Goal: Task Accomplishment & Management: Use online tool/utility

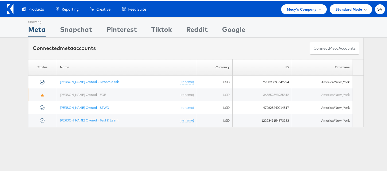
click at [339, 11] on span "Standard Mode" at bounding box center [348, 8] width 27 height 6
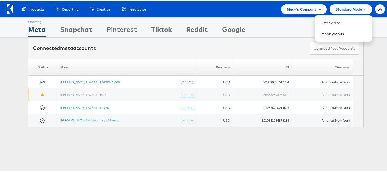
click at [307, 6] on span "Macy's Company" at bounding box center [302, 8] width 30 height 6
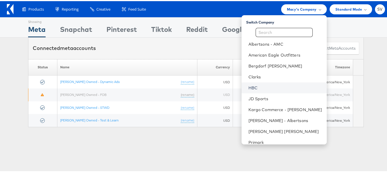
scroll to position [28, 0]
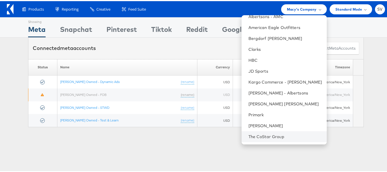
click at [255, 131] on li "The CoStar Group" at bounding box center [283, 135] width 85 height 11
click at [258, 132] on link "The CoStar Group" at bounding box center [285, 135] width 74 height 6
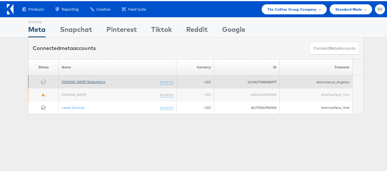
click at [79, 79] on link "Apartments.com Retargeting" at bounding box center [84, 80] width 44 height 4
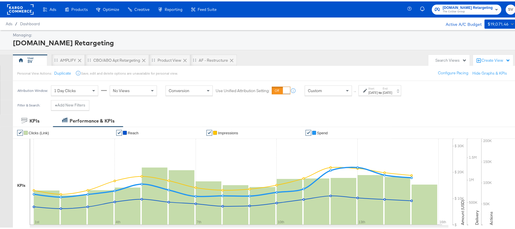
click at [378, 89] on label "Start:" at bounding box center [373, 87] width 9 height 4
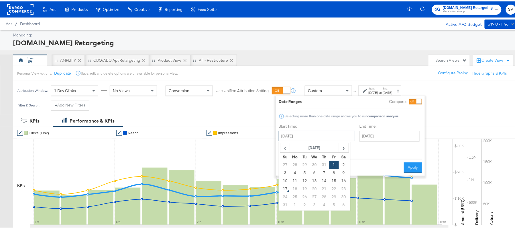
click at [319, 131] on input "August 1st 2025" at bounding box center [317, 134] width 76 height 10
click at [304, 179] on td "12" at bounding box center [305, 179] width 10 height 8
type input "August 12th 2025"
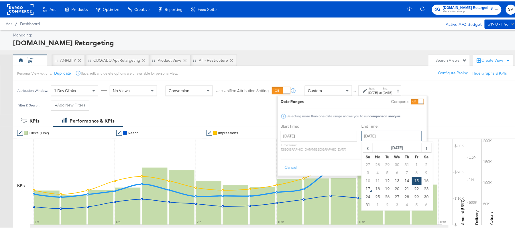
click at [380, 134] on input "August 15th 2025" at bounding box center [392, 134] width 60 height 10
click at [422, 178] on td "16" at bounding box center [427, 179] width 10 height 8
type input "August 16th 2025"
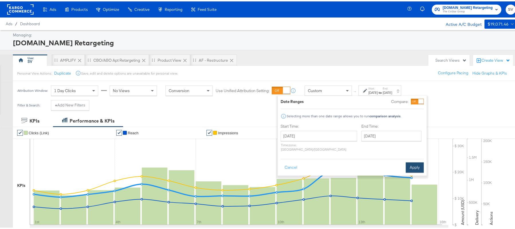
click at [414, 163] on button "Apply" at bounding box center [415, 166] width 18 height 10
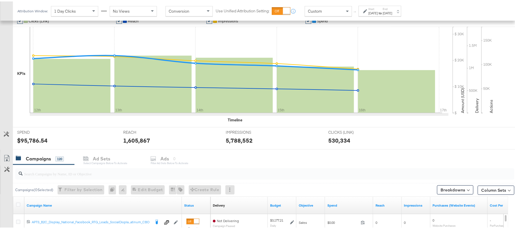
scroll to position [112, 0]
click at [110, 177] on div at bounding box center [264, 171] width 499 height 11
paste input "APTS_B2C_Display_National_Facebook_RTG_Leads_SocialDisplay_Retargeting_Diamond_…"
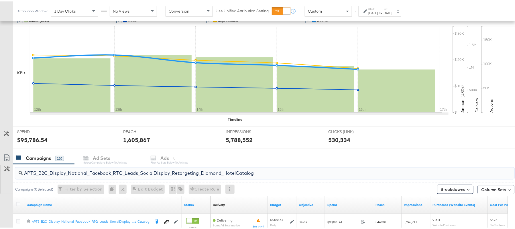
scroll to position [172, 0]
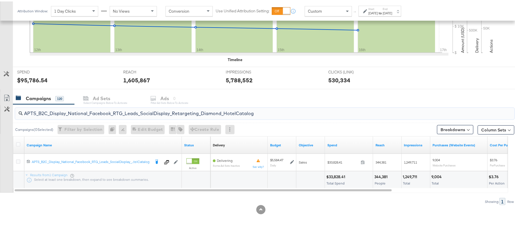
type input "APTS_B2C_Display_National_Facebook_RTG_Leads_SocialDisplay_Retargeting_Diamond_…"
click at [336, 176] on div "$33,828.41" at bounding box center [336, 174] width 21 height 5
copy div "33,828.41"
click at [393, 9] on div "[DATE]" at bounding box center [387, 11] width 9 height 5
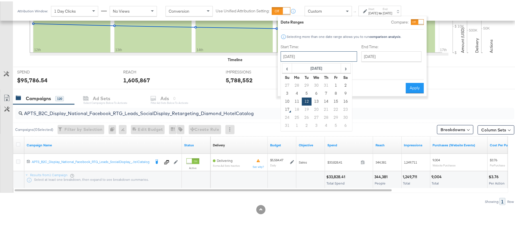
click at [305, 59] on input "August 12th 2025" at bounding box center [319, 55] width 76 height 10
click at [336, 84] on td "1" at bounding box center [336, 84] width 10 height 8
type input "August 1st 2025"
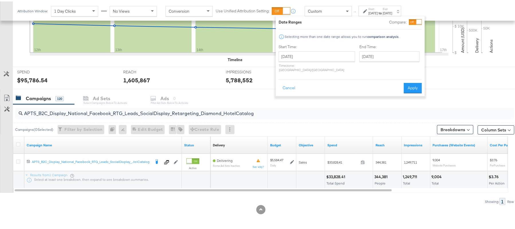
click at [422, 80] on div "Date Ranges Compare: Selecting more than one date range allows you to run compa…" at bounding box center [350, 55] width 149 height 80
click at [412, 83] on button "Apply" at bounding box center [413, 86] width 18 height 10
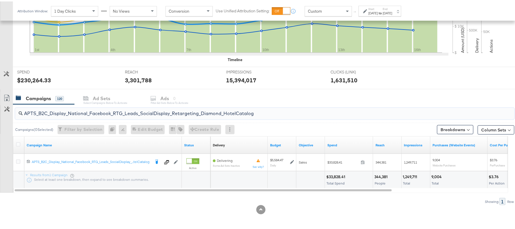
click at [109, 113] on input "APTS_B2C_Display_National_Facebook_RTG_Leads_SocialDisplay_Retargeting_Diamond_…" at bounding box center [246, 109] width 446 height 11
paste input "alwayson_Retargeting_DARE24_DiamondPlatinum"
click at [336, 174] on div "$44,408.93" at bounding box center [337, 174] width 22 height 5
copy div "44,408.93"
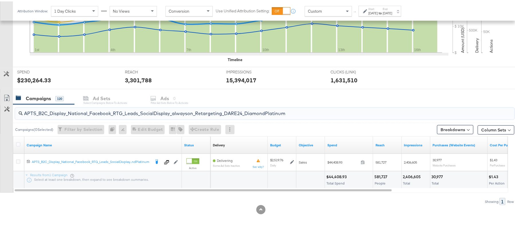
click at [97, 107] on input "APTS_B2C_Display_National_Facebook_RTG_Leads_SocialDisplay_alwayson_Retargeting…" at bounding box center [246, 109] width 446 height 11
paste input "FR_B2C_Display_National_Facebook_RTG_Leads_SocialDisplay_alwayson_Retargeting_FR"
click at [335, 173] on div "$17,053.19" at bounding box center [336, 174] width 20 height 5
copy div "17,053.19"
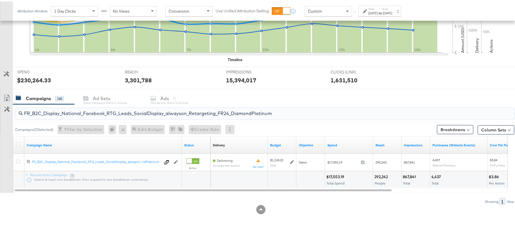
click at [100, 108] on input "FR_B2C_Display_National_Facebook_RTG_Leads_SocialDisplay_alwayson_Retargeting_F…" at bounding box center [246, 109] width 446 height 11
paste input "AF_B2C_Display_National_Facebook_RTG_Leads_SocialDisplay_alwayson_Retargeting_AF"
click at [148, 108] on input "AF_B2C_Display_National_Facebook_RTG_Leads_SocialDisplay_alwayson_Retargeting_A…" at bounding box center [246, 109] width 446 height 11
click at [338, 175] on div "$5,135.17" at bounding box center [334, 174] width 17 height 5
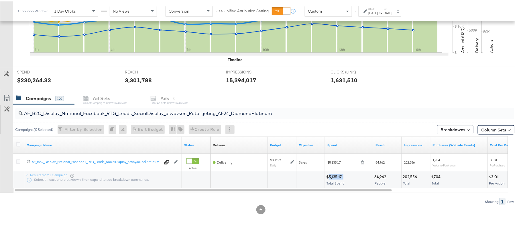
copy div "5,135.17"
click at [110, 111] on input "AF_B2C_Display_National_Facebook_RTG_Leads_SocialDisplay_alwayson_Retargeting_A…" at bounding box center [246, 109] width 446 height 11
paste input "HL_B2C_Display_National_Facebook_RTG_Leads_SocialDisplay_alwayson_Retargeting_A…"
click at [335, 173] on div "$5,157.82" at bounding box center [335, 174] width 18 height 5
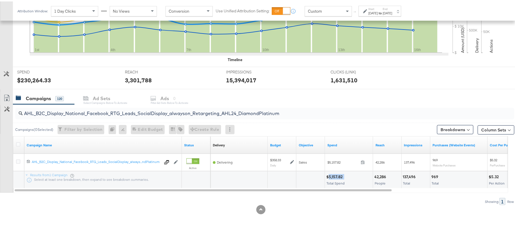
copy div "5,157.82"
click at [118, 109] on input "AHL_B2C_Display_National_Facebook_RTG_Leads_SocialDisplay_alwayson_Retargeting_…" at bounding box center [246, 109] width 446 height 11
paste input "PTS_B2C_Display_National_Facebook_PRO_Traffic_SocialDisplay_alwayson_ASC_DARE24…"
click at [336, 174] on div "$47,021.86" at bounding box center [336, 174] width 21 height 5
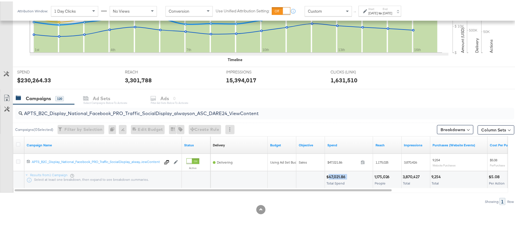
copy div "47,021.86"
click at [108, 114] on input "APTS_B2C_Display_National_Facebook_PRO_Traffic_SocialDisplay_alwayson_ASC_DARE2…" at bounding box center [246, 109] width 446 height 11
paste input "Leads_SocialDisplay_alwayson_ASC_DARE24_Purchase"
click at [334, 174] on div "$32,344.46" at bounding box center [336, 174] width 21 height 5
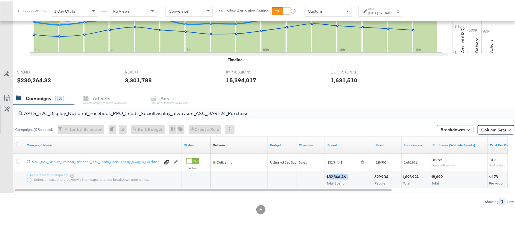
copy div "32,344.46"
click at [112, 115] on input "APTS_B2C_Display_National_Facebook_PRO_Leads_SocialDisplay_alwayson_ASC_DARE24_…" at bounding box center [246, 109] width 446 height 11
paste input "F_B2C_Display_National_Facebook_PRO_Traffic_SocialDisplay_alwayson_ASC_AF24_Vie…"
click at [338, 175] on div "$2,575.45" at bounding box center [335, 174] width 19 height 5
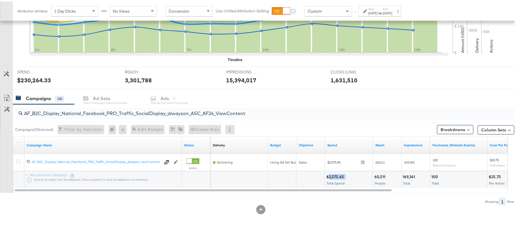
copy div "2,575.45"
click at [90, 108] on input "AF_B2C_Display_National_Facebook_PRO_Traffic_SocialDisplay_alwayson_ASC_AF24_Vi…" at bounding box center [246, 109] width 446 height 11
paste input "FR_B2C_Display_National_Facebook_PRO_Traffic_SocialDisplay_alwayson_ASC_FR"
click at [337, 175] on div "$12,807.57" at bounding box center [336, 174] width 21 height 5
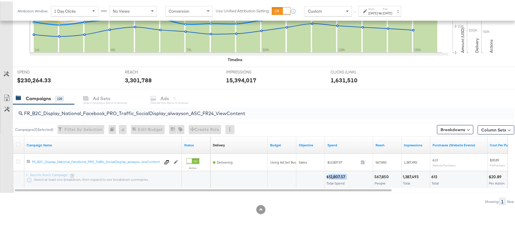
copy div "12,807.57"
click at [105, 106] on input "FR_B2C_Display_National_Facebook_PRO_Traffic_SocialDisplay_alwayson_ASC_FR24_Vi…" at bounding box center [246, 109] width 446 height 11
paste input "AHL_B2C_Display_National_Facebook_PRO_Traffic_SocialDisplay_alwayson_ASC_AHL"
type input "AHL_B2C_Display_National_Facebook_PRO_Traffic_SocialDisplay_alwayson_ASC_AHL24_…"
click at [333, 175] on div "$2,571.71" at bounding box center [334, 174] width 17 height 5
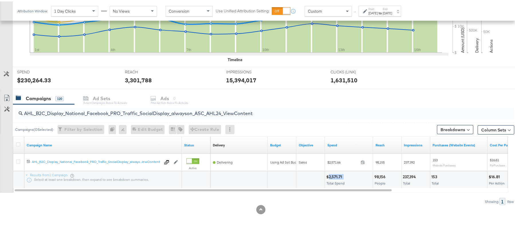
click at [333, 175] on div "$2,571.71" at bounding box center [334, 174] width 17 height 5
copy div "2,571.71"
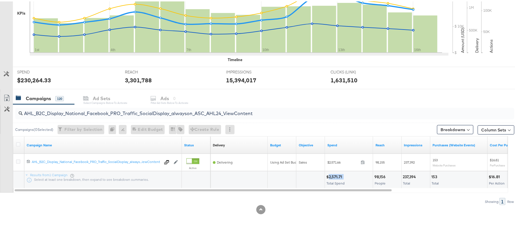
scroll to position [0, 0]
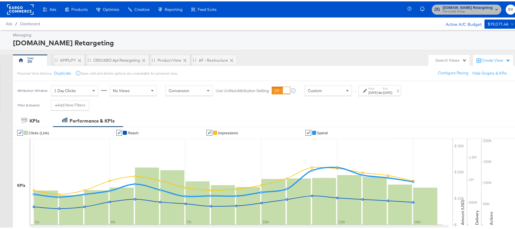
click at [449, 12] on span "The CoStar Group" at bounding box center [468, 10] width 50 height 5
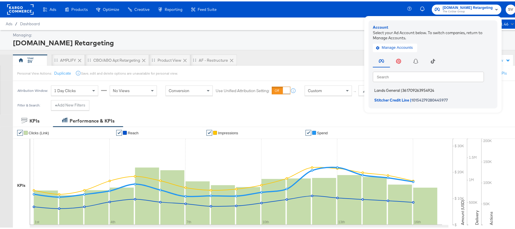
click at [383, 87] on span "Lands General" at bounding box center [387, 89] width 26 height 5
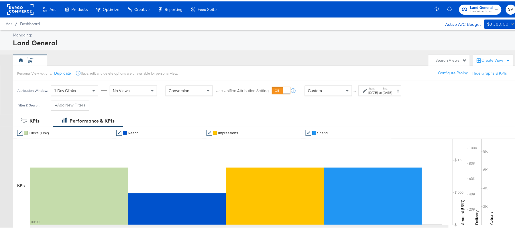
drag, startPoint x: 383, startPoint y: 95, endPoint x: 376, endPoint y: 90, distance: 9.1
click at [376, 90] on div "Attribution Window: 1 Day Clicks No Views Conversion Use Unified Attribution Se…" at bounding box center [211, 88] width 396 height 19
click at [376, 90] on div "Aug 15th 2025" at bounding box center [373, 91] width 9 height 5
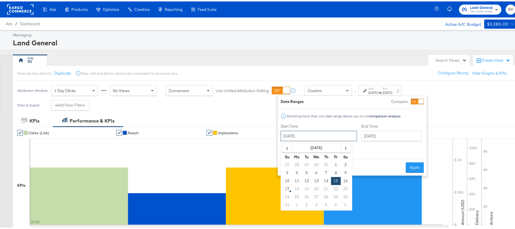
click at [301, 133] on input "August 15th 2025" at bounding box center [319, 134] width 76 height 10
click at [335, 162] on td "1" at bounding box center [336, 163] width 10 height 8
type input "August 1st 2025"
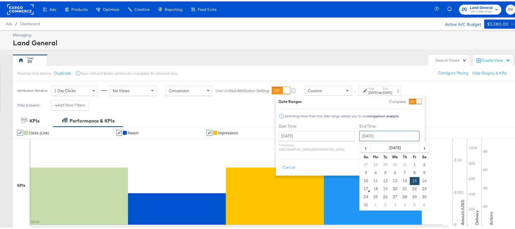
click at [373, 137] on input "[DATE]" at bounding box center [390, 134] width 60 height 10
click at [420, 181] on td "16" at bounding box center [425, 179] width 10 height 8
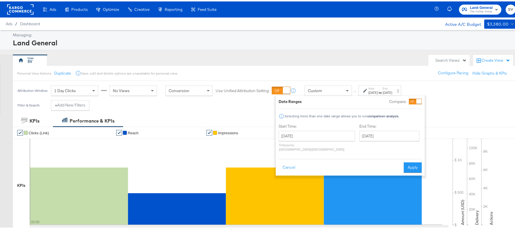
type input "August 16th 2025"
click at [413, 161] on button "Apply" at bounding box center [413, 166] width 18 height 10
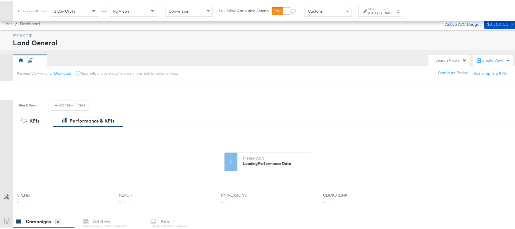
click at [140, 227] on input "search" at bounding box center [246, 232] width 446 height 11
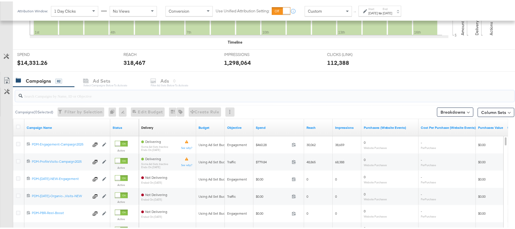
paste input "B2C_LAND_KC_RT_Sig_24"
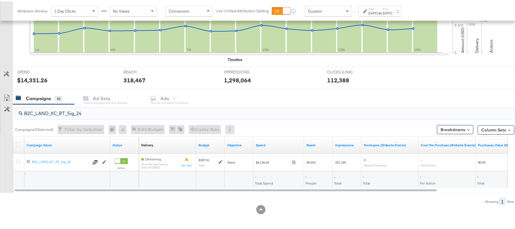
scroll to position [172, 0]
click at [263, 176] on div "$6,136.64" at bounding box center [264, 174] width 19 height 5
copy div "6,136.64"
click at [116, 105] on input "B2C_LAND_KC_RT_Sig_24" at bounding box center [246, 109] width 446 height 11
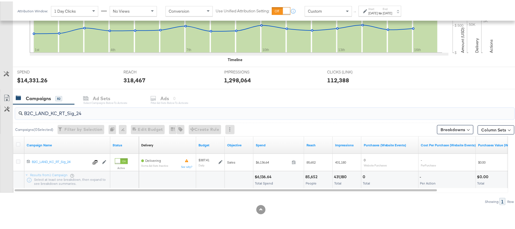
paste input "B_Ecommerce_KC_Retargeting_LW&LOA_Traffic"
click at [262, 176] on div "$243.53" at bounding box center [263, 174] width 16 height 5
copy div "243.53"
click at [97, 116] on div "B2B_Ecommerce_KC_Retargeting_LW&LOA_Traffic" at bounding box center [264, 111] width 499 height 11
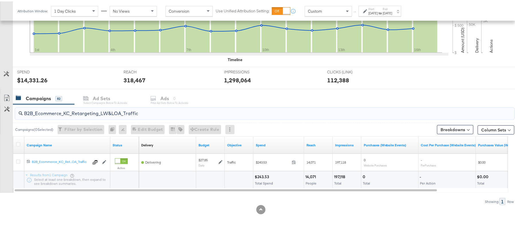
paste input "KC_Retargeting_Prospects & Clients_Conversions"
click at [259, 172] on div "$255.91 Total Spend" at bounding box center [279, 178] width 50 height 17
copy div "255.91"
drag, startPoint x: 99, startPoint y: 103, endPoint x: 97, endPoint y: 113, distance: 9.7
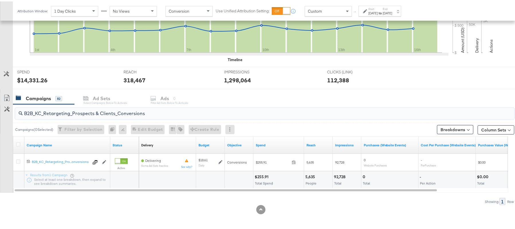
click at [97, 113] on div "B2B_KC_Retargeting_Prospects & Clients_Conversions" at bounding box center [264, 112] width 502 height 18
click at [97, 113] on input "B2B_KC_Retargeting_Prospects & Clients_Conversions" at bounding box center [246, 109] width 446 height 11
paste input "C_LAND_KC_Pros_Sig"
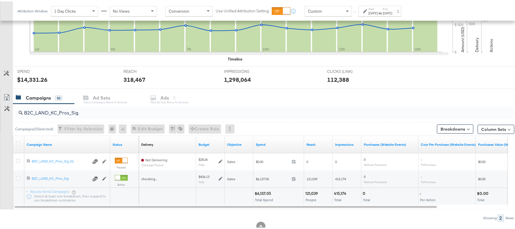
click at [263, 191] on div "$6,137.05" at bounding box center [264, 191] width 18 height 5
copy div "6,137.05"
click at [108, 109] on input "B2C_LAND_KC_Pros_Sig" at bounding box center [246, 108] width 446 height 11
paste input "RT_Sig_24"
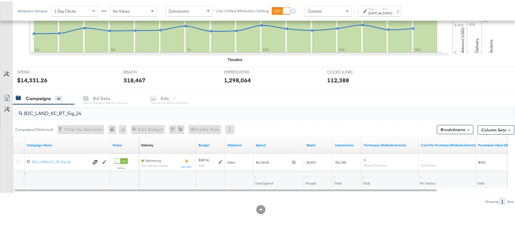
type input "B2C_LAND_KC_RT_Sig_24"
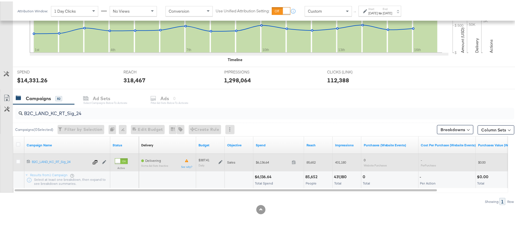
click at [220, 161] on icon at bounding box center [221, 161] width 4 height 4
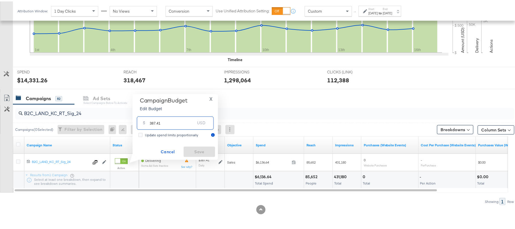
click at [176, 122] on input "387.41" at bounding box center [172, 119] width 45 height 12
paste input "$445.52"
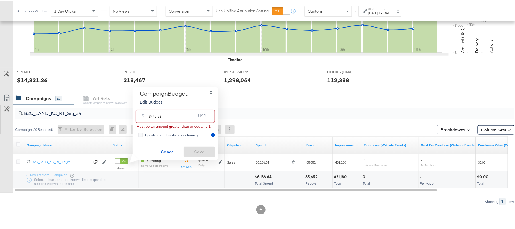
click at [151, 113] on input "$445.52" at bounding box center [172, 112] width 47 height 12
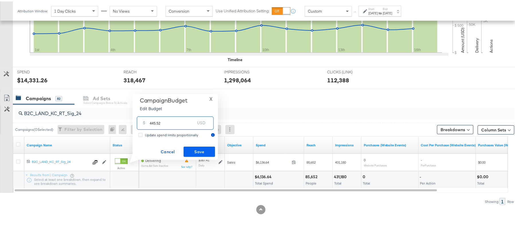
type input "445.52"
click at [203, 150] on span "Save" at bounding box center [199, 150] width 27 height 7
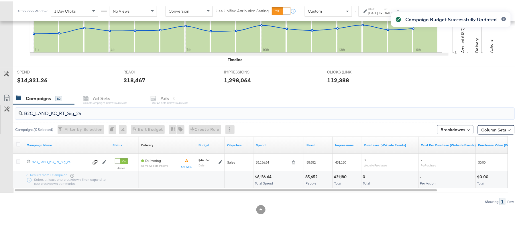
click at [99, 109] on input "B2C_LAND_KC_RT_Sig_24" at bounding box center [246, 109] width 446 height 11
paste input "B_Ecommerce_KC_Retargeting_LW&LOA_Traffic"
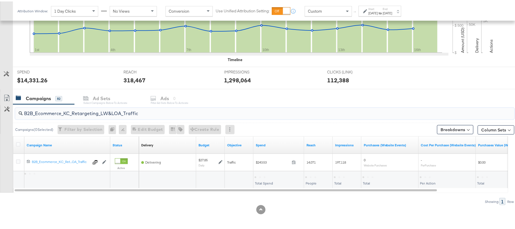
type input "B2B_Ecommerce_KC_Retargeting_LW&LOA_Traffic"
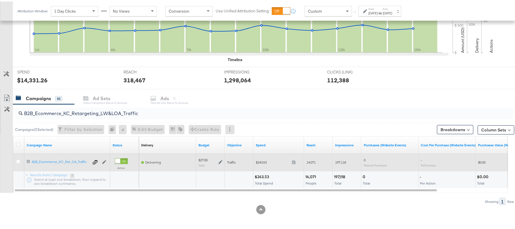
click at [219, 160] on icon at bounding box center [221, 160] width 4 height 4
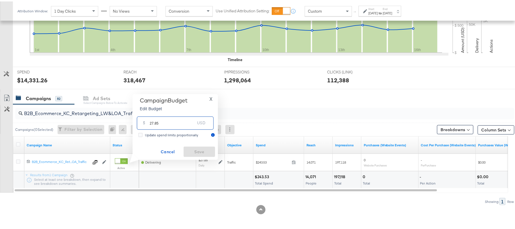
click at [168, 124] on input "27.85" at bounding box center [172, 119] width 45 height 12
paste input "$32.03"
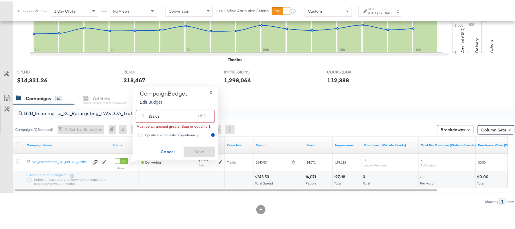
click at [149, 112] on input "$32.03" at bounding box center [172, 112] width 47 height 12
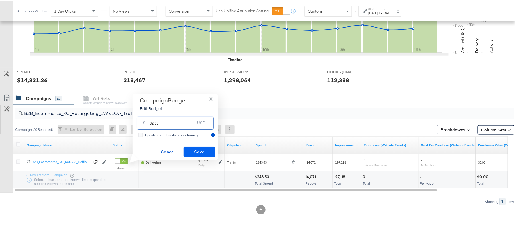
type input "32.03"
click at [197, 154] on span "Save" at bounding box center [199, 150] width 27 height 7
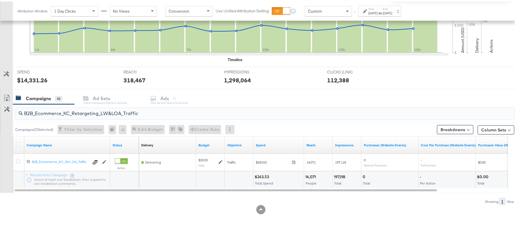
click at [116, 110] on input "B2B_Ecommerce_KC_Retargeting_LW&LOA_Traffic" at bounding box center [246, 109] width 446 height 11
paste input "KC_Retargeting_Prospects & Clients_Conversions"
click at [83, 107] on input "B2B_KC_Retargeting_Prospects & Clients_Conversions" at bounding box center [246, 109] width 446 height 11
paste input "C_LAND_KC_Pros_Sig"
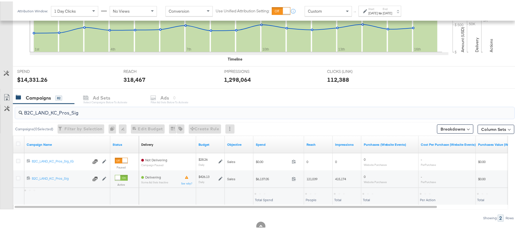
type input "B2C_LAND_KC_Pros_Sig"
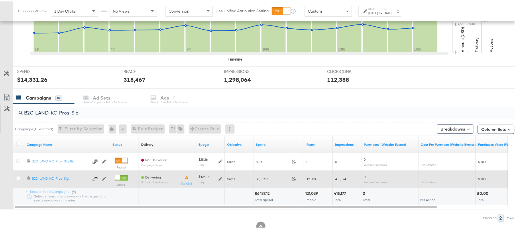
click at [221, 176] on icon at bounding box center [221, 177] width 4 height 4
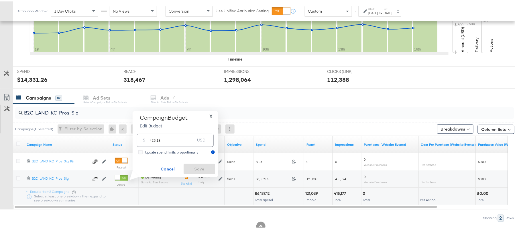
click at [165, 142] on input "426.13" at bounding box center [172, 136] width 45 height 12
paste input "$447.44"
click at [150, 129] on input "$447.44" at bounding box center [172, 129] width 47 height 12
type input "447.44"
click at [203, 167] on span "Save" at bounding box center [199, 167] width 27 height 7
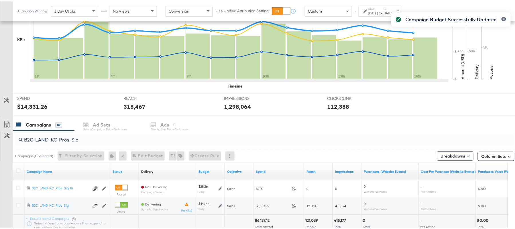
scroll to position [0, 0]
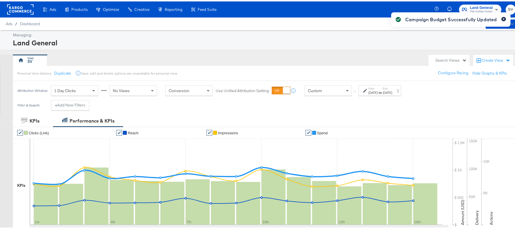
click at [503, 16] on icon "button" at bounding box center [504, 17] width 2 height 3
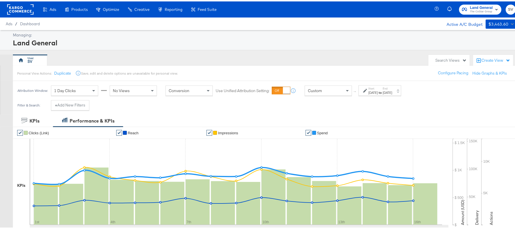
click at [474, 10] on span "The CoStar Group" at bounding box center [481, 10] width 23 height 5
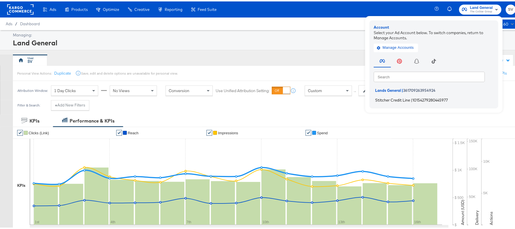
click at [383, 96] on span "Stitcher Credit Line" at bounding box center [392, 98] width 35 height 5
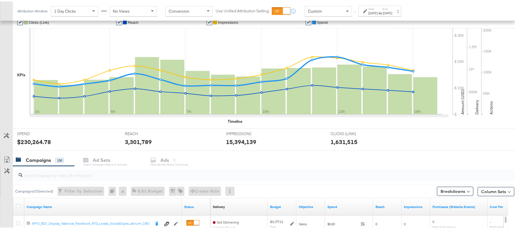
scroll to position [125, 0]
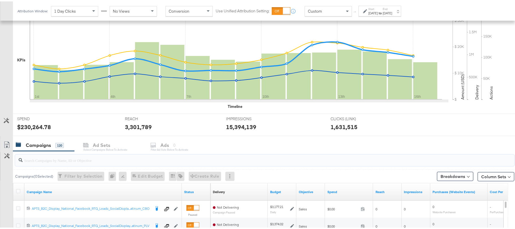
click at [100, 159] on input "search" at bounding box center [246, 156] width 446 height 11
paste input "APTS_B2C_Display_National_Facebook_RTG_Leads_SocialDisplay_Retargeting_Diamond_…"
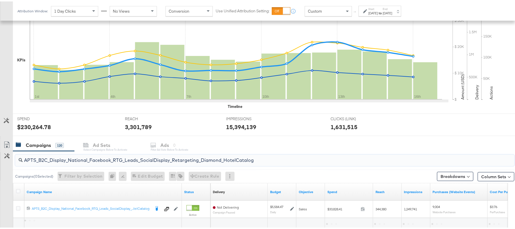
type input "APTS_B2C_Display_National_Facebook_RTG_Leads_SocialDisplay_Retargeting_Diamond_…"
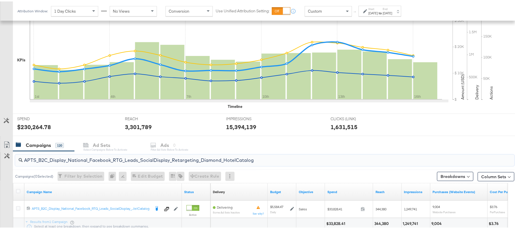
scroll to position [172, 0]
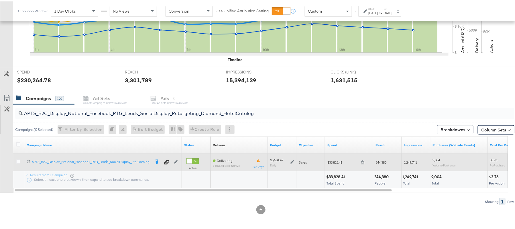
click at [294, 160] on icon at bounding box center [292, 160] width 4 height 4
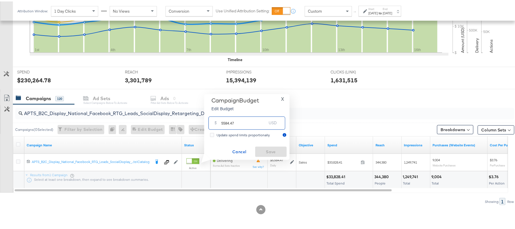
click at [260, 120] on input "5584.47" at bounding box center [243, 119] width 45 height 12
paste input "$5,598.33"
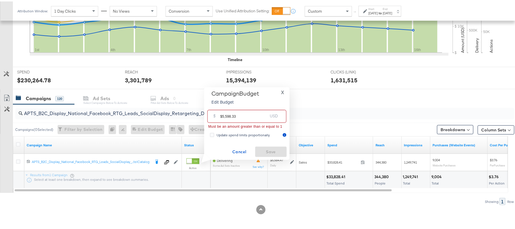
click at [226, 114] on input "$5,598.33" at bounding box center [243, 112] width 47 height 12
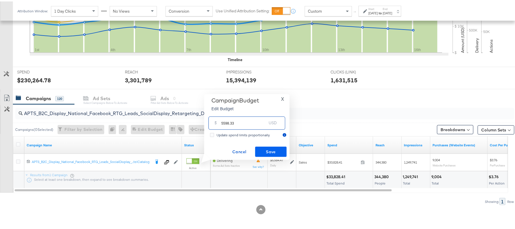
type input "5598.33"
click at [276, 155] on button "Save" at bounding box center [271, 150] width 32 height 10
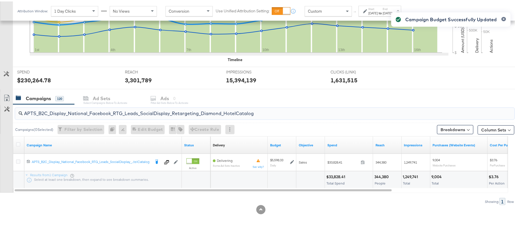
click at [92, 111] on input "APTS_B2C_Display_National_Facebook_RTG_Leads_SocialDisplay_Retargeting_Diamond_…" at bounding box center [246, 109] width 446 height 11
paste input "alwayson_Retargeting_DARE24_DiamondPlatinum"
type input "APTS_B2C_Display_National_Facebook_RTG_Leads_SocialDisplay_alwayson_Retargeting…"
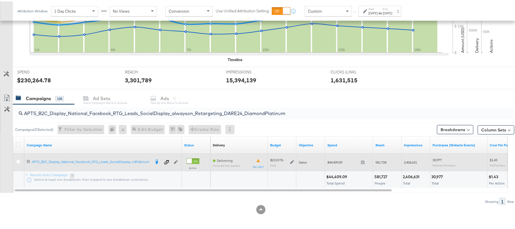
click at [293, 162] on icon at bounding box center [292, 160] width 4 height 4
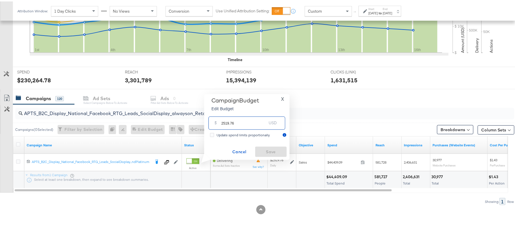
click at [258, 116] on input "2519.76" at bounding box center [243, 119] width 45 height 12
paste input "$2,446.53"
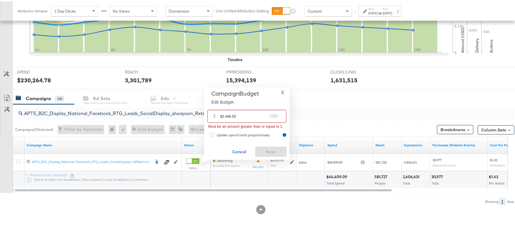
click at [225, 115] on input "$2,446.53" at bounding box center [243, 112] width 47 height 12
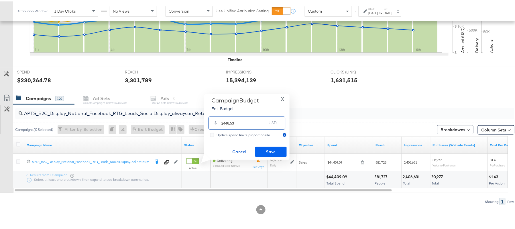
type input "2446.53"
click at [278, 151] on span "Save" at bounding box center [271, 150] width 27 height 7
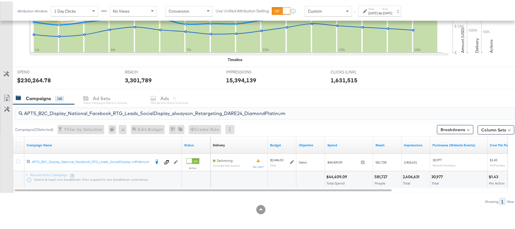
click at [125, 105] on input "APTS_B2C_Display_National_Facebook_RTG_Leads_SocialDisplay_alwayson_Retargeting…" at bounding box center [246, 109] width 446 height 11
paste input "FR_B2C_Display_National_Facebook_RTG_Leads_SocialDisplay_alwayson_Retargeting_FR"
type input "FR_B2C_Display_National_Facebook_RTG_Leads_SocialDisplay_alwayson_Retargeting_F…"
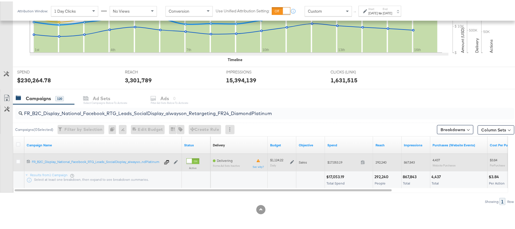
click at [292, 161] on icon at bounding box center [292, 161] width 4 height 4
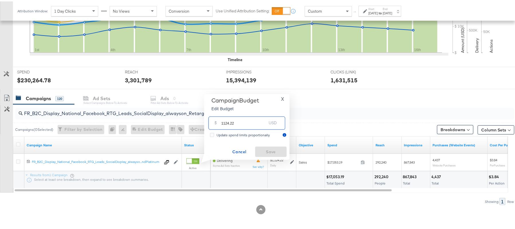
click at [248, 119] on input "1124.22" at bounding box center [243, 119] width 45 height 12
paste input "$938.05"
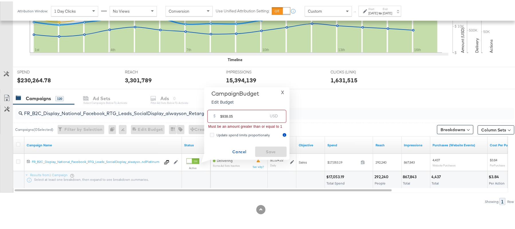
click at [222, 113] on input "$938.05" at bounding box center [243, 112] width 47 height 12
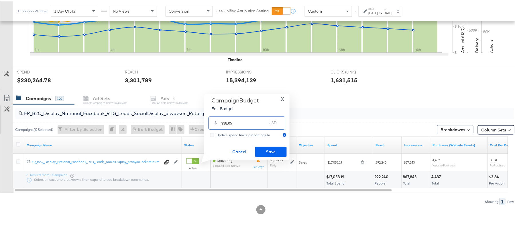
type input "938.05"
click at [279, 153] on span "Save" at bounding box center [271, 150] width 27 height 7
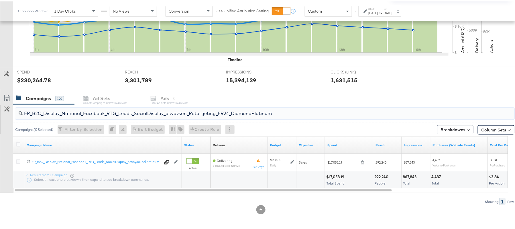
click at [115, 111] on input "FR_B2C_Display_National_Facebook_RTG_Leads_SocialDisplay_alwayson_Retargeting_F…" at bounding box center [246, 109] width 446 height 11
paste input "AF_B2C_Display_National_Facebook_RTG_Leads_SocialDisplay_alwayson_Retargeting_AF"
type input "AF_B2C_Display_National_Facebook_RTG_Leads_SocialDisplay_alwayson_Retargeting_A…"
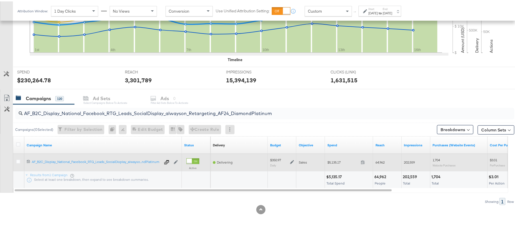
click at [293, 159] on icon at bounding box center [292, 161] width 4 height 4
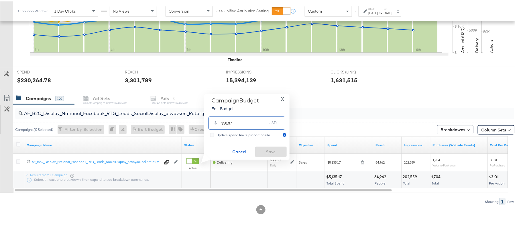
click at [249, 125] on input "350.97" at bounding box center [243, 119] width 45 height 12
paste input "$333.42"
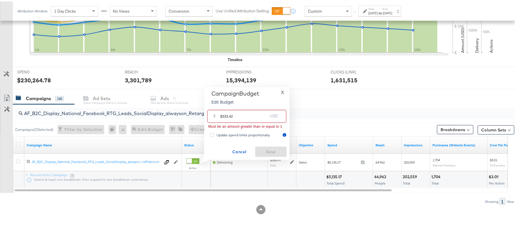
click at [223, 111] on input "$333.42" at bounding box center [243, 112] width 47 height 12
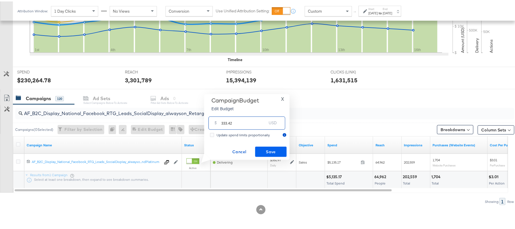
type input "333.42"
click at [277, 147] on span "Save" at bounding box center [271, 150] width 27 height 7
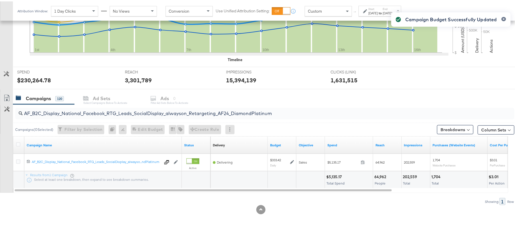
click at [86, 116] on div "AF_B2C_Display_National_Facebook_RTG_Leads_SocialDisplay_alwayson_Retargeting_A…" at bounding box center [264, 111] width 499 height 11
paste input "HL_B2C_Display_National_Facebook_RTG_Leads_SocialDisplay_alwayson_Retargeting_A…"
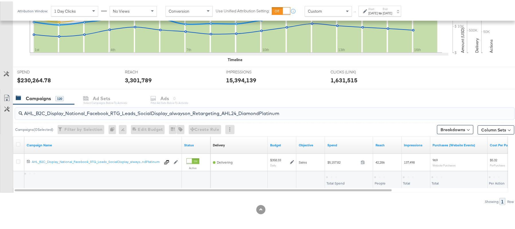
type input "AHL_B2C_Display_National_Facebook_RTG_Leads_SocialDisplay_alwayson_Retargeting_…"
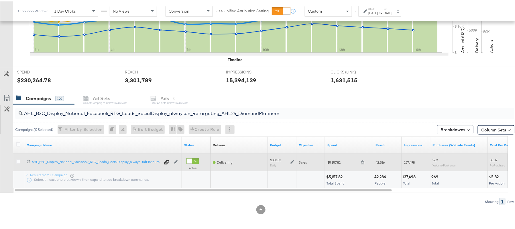
click at [294, 160] on icon at bounding box center [292, 161] width 4 height 4
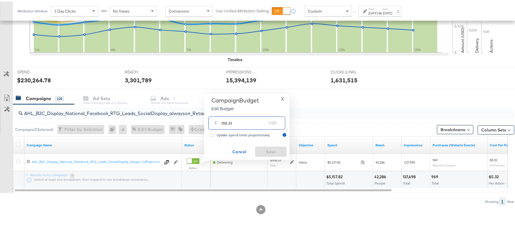
click at [255, 124] on input "358.33" at bounding box center [243, 119] width 45 height 12
paste input "$322.50"
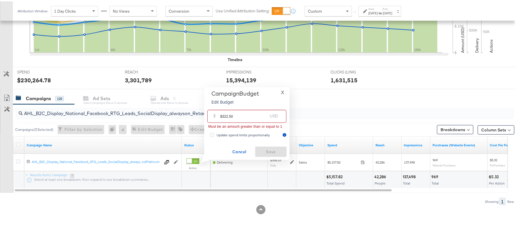
click at [223, 114] on input "$322.50" at bounding box center [243, 112] width 47 height 12
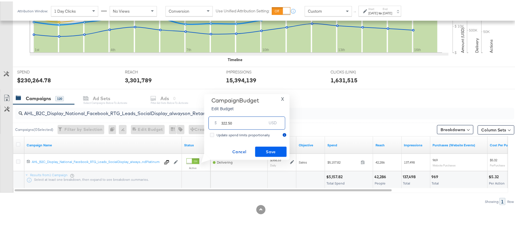
type input "322.50"
click at [272, 148] on span "Save" at bounding box center [271, 150] width 27 height 7
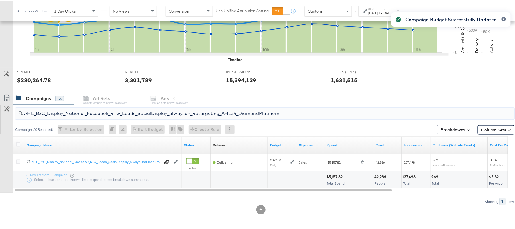
click at [94, 108] on input "AHL_B2C_Display_National_Facebook_RTG_Leads_SocialDisplay_alwayson_Retargeting_…" at bounding box center [246, 109] width 446 height 11
paste input "PTS_B2C_Display_National_Facebook_PRO_Traffic_SocialDisplay_alwayson_ASC_DARE24…"
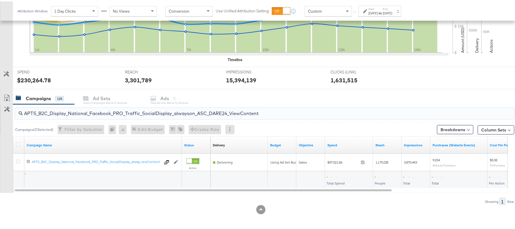
type input "APTS_B2C_Display_National_Facebook_PRO_Traffic_SocialDisplay_alwayson_ASC_DARE2…"
click at [19, 144] on icon at bounding box center [18, 143] width 4 height 4
click at [0, 0] on input "checkbox" at bounding box center [0, 0] width 0 height 0
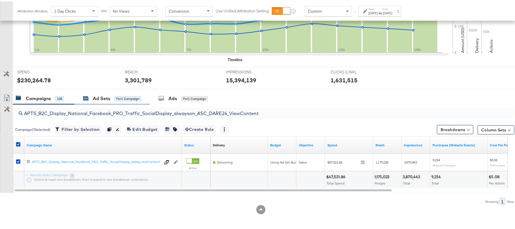
click at [117, 97] on div "for 1 Campaign" at bounding box center [128, 97] width 27 height 5
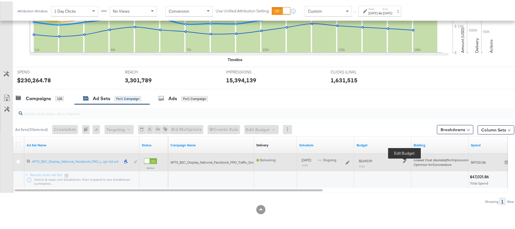
click at [403, 161] on icon at bounding box center [405, 160] width 4 height 4
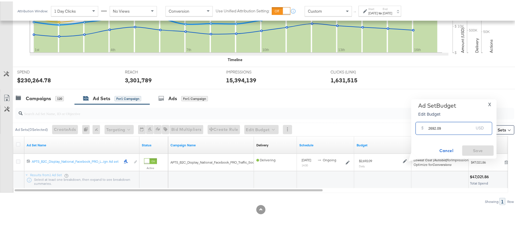
click at [446, 126] on input "2692.09" at bounding box center [451, 124] width 45 height 12
paste input "$2,704.72"
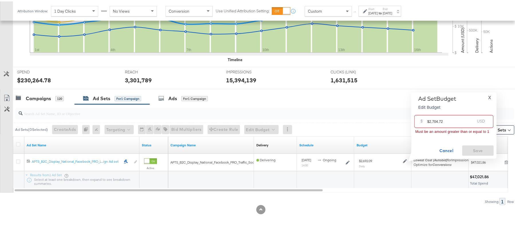
click at [433, 119] on input "$2,704.72" at bounding box center [450, 117] width 47 height 12
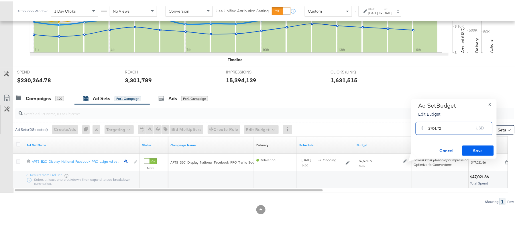
type input "2704.72"
click at [480, 149] on span "Save" at bounding box center [478, 149] width 27 height 7
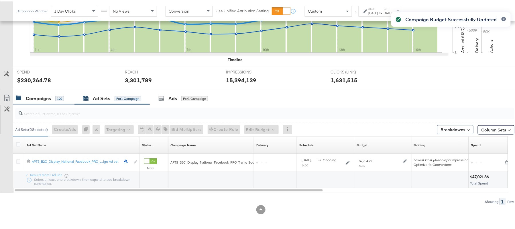
click at [51, 94] on div "Campaigns" at bounding box center [38, 97] width 25 height 7
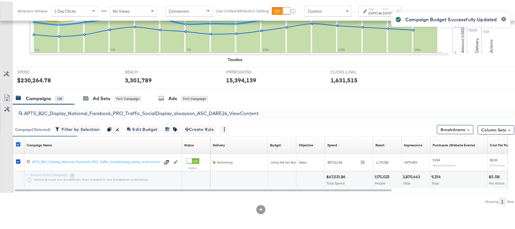
click at [17, 142] on icon at bounding box center [18, 143] width 4 height 4
click at [0, 0] on input "checkbox" at bounding box center [0, 0] width 0 height 0
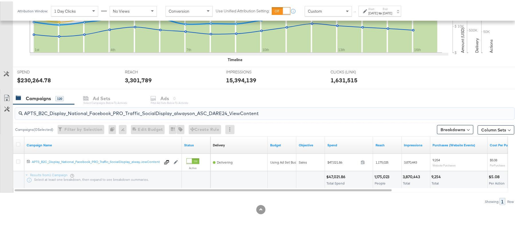
click at [91, 114] on input "APTS_B2C_Display_National_Facebook_PRO_Traffic_SocialDisplay_alwayson_ASC_DARE2…" at bounding box center [246, 109] width 446 height 11
paste input "Leads_SocialDisplay_alwayson_ASC_DARE24_Purchase"
type input "APTS_B2C_Display_National_Facebook_PRO_Leads_SocialDisplay_alwayson_ASC_DARE24_…"
click at [17, 142] on icon at bounding box center [18, 143] width 4 height 4
click at [0, 0] on input "checkbox" at bounding box center [0, 0] width 0 height 0
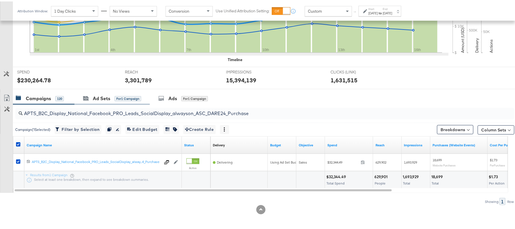
click at [115, 92] on div "Ad Sets for 1 Campaign" at bounding box center [111, 97] width 75 height 12
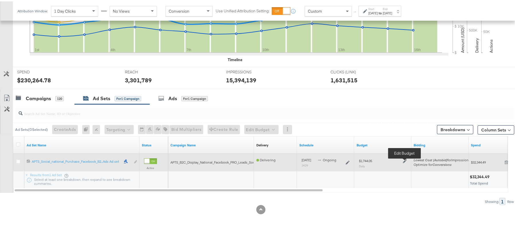
click at [406, 159] on icon at bounding box center [405, 160] width 4 height 4
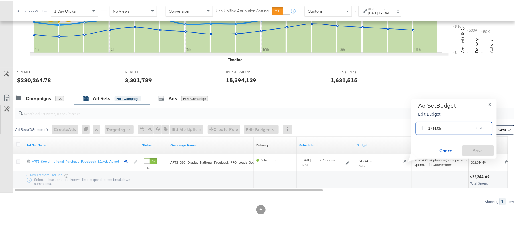
click at [460, 124] on input "1744.05" at bounding box center [451, 124] width 45 height 12
paste input "$1,851.68"
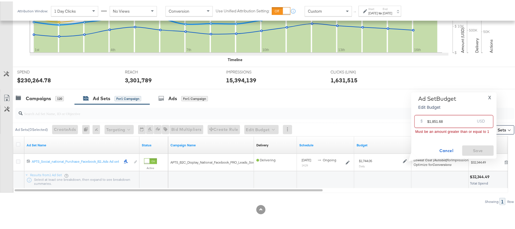
click at [432, 120] on input "$1,851.68" at bounding box center [450, 117] width 47 height 12
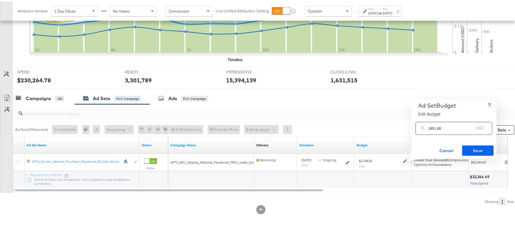
type input "1851.68"
click at [472, 147] on span "Save" at bounding box center [478, 149] width 27 height 7
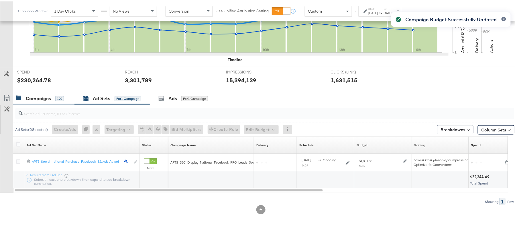
click at [52, 94] on div "Campaigns 120" at bounding box center [40, 97] width 48 height 7
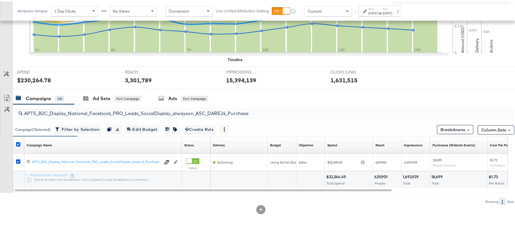
click at [17, 143] on icon at bounding box center [18, 143] width 4 height 4
click at [0, 0] on input "checkbox" at bounding box center [0, 0] width 0 height 0
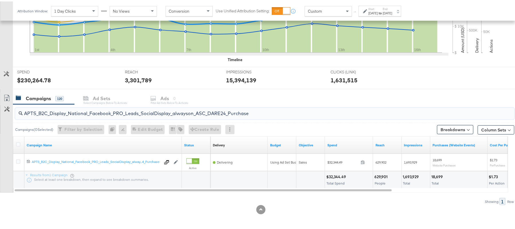
click at [121, 110] on input "APTS_B2C_Display_National_Facebook_PRO_Leads_SocialDisplay_alwayson_ASC_DARE24_…" at bounding box center [246, 109] width 446 height 11
paste input "F_B2C_Display_National_Facebook_PRO_Traffic_SocialDisplay_alwayson_ASC_AF24_Vie…"
type input "AF_B2C_Display_National_Facebook_PRO_Traffic_SocialDisplay_alwayson_ASC_AF24_Vi…"
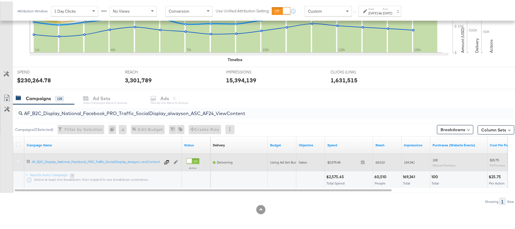
click at [19, 160] on icon at bounding box center [18, 160] width 4 height 4
click at [0, 0] on input "checkbox" at bounding box center [0, 0] width 0 height 0
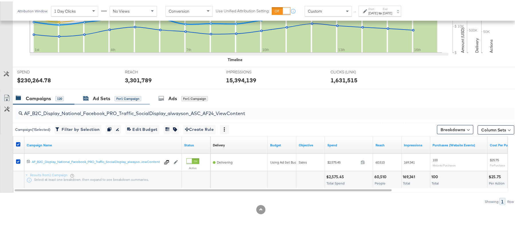
click at [87, 94] on div "Ad Sets for 1 Campaign" at bounding box center [112, 97] width 58 height 7
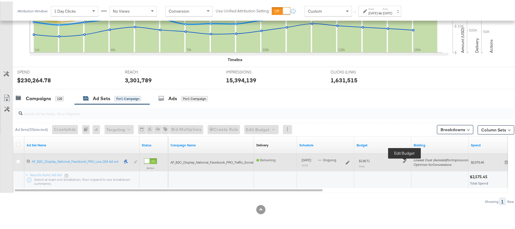
click at [405, 160] on icon at bounding box center [405, 160] width 4 height 4
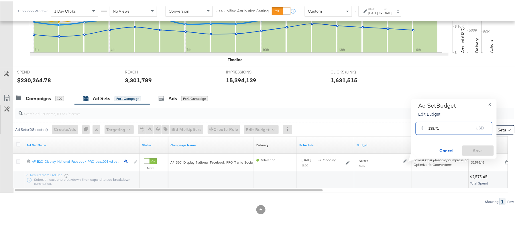
click at [446, 126] on input "138.71" at bounding box center [451, 124] width 45 height 12
paste input "$146.45"
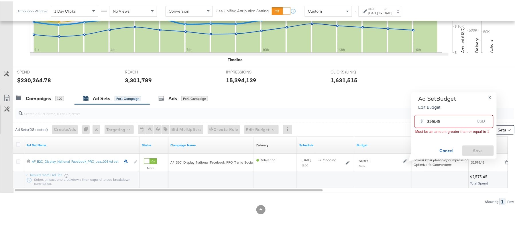
click at [429, 118] on input "$146.45" at bounding box center [450, 117] width 47 height 12
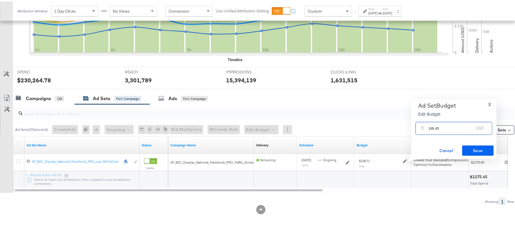
type input "146.45"
click at [479, 146] on span "Save" at bounding box center [478, 149] width 27 height 7
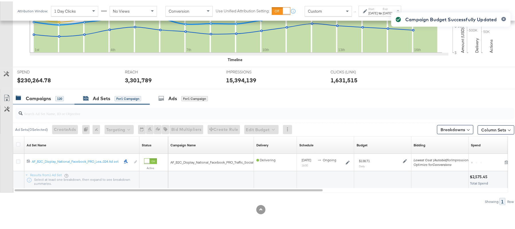
click at [51, 98] on div "Campaigns 120" at bounding box center [40, 97] width 48 height 7
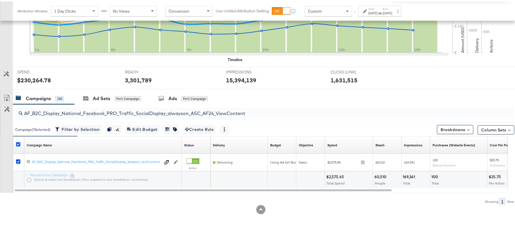
click at [19, 144] on icon at bounding box center [18, 143] width 4 height 4
click at [0, 0] on input "checkbox" at bounding box center [0, 0] width 0 height 0
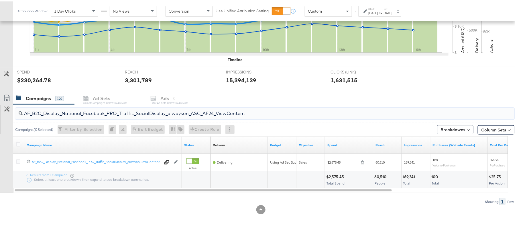
click at [97, 111] on input "AF_B2C_Display_National_Facebook_PRO_Traffic_SocialDisplay_alwayson_ASC_AF24_Vi…" at bounding box center [246, 109] width 446 height 11
paste input "FR_B2C_Display_National_Facebook_PRO_Traffic_SocialDisplay_alwayson_ASC_FR"
type input "FR_B2C_Display_National_Facebook_PRO_Traffic_SocialDisplay_alwayson_ASC_FR24_Vi…"
click at [19, 144] on icon at bounding box center [18, 143] width 4 height 4
click at [0, 0] on input "checkbox" at bounding box center [0, 0] width 0 height 0
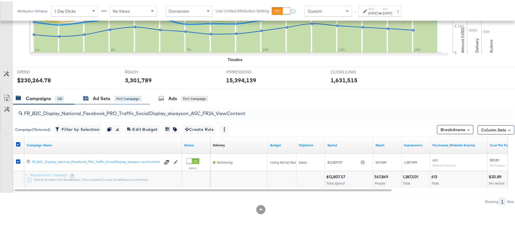
click at [113, 96] on div "Ad Sets for 1 Campaign" at bounding box center [112, 97] width 58 height 7
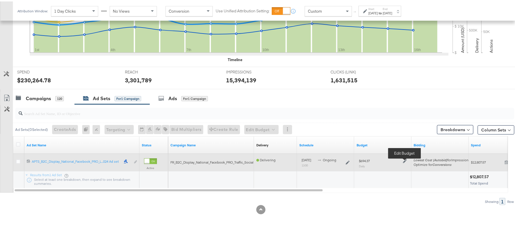
click at [405, 159] on icon at bounding box center [405, 160] width 4 height 4
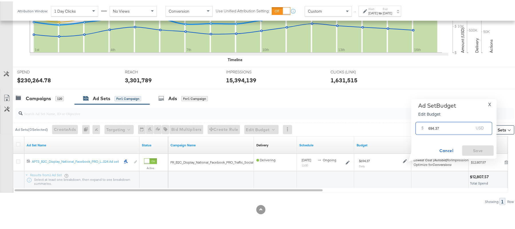
click at [453, 125] on input "694.37" at bounding box center [451, 124] width 45 height 12
paste input "$736.46"
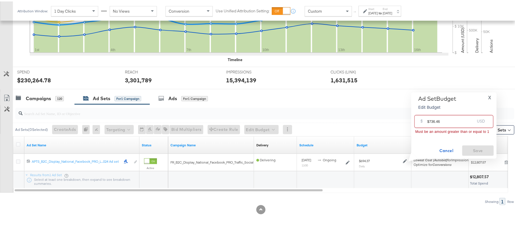
click at [429, 118] on input "$736.46" at bounding box center [450, 117] width 47 height 12
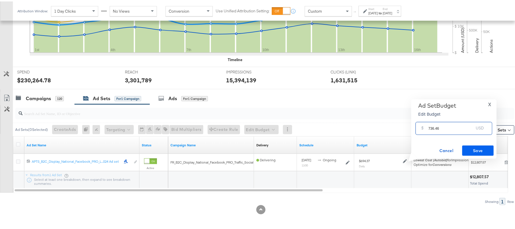
type input "736.46"
click at [481, 144] on button "Save" at bounding box center [478, 149] width 32 height 10
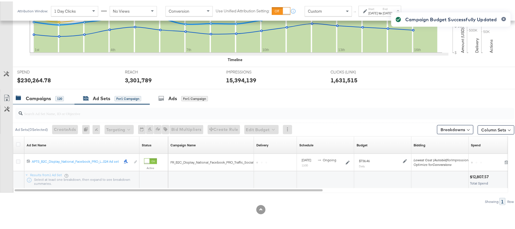
click at [48, 97] on div "Campaigns" at bounding box center [38, 97] width 25 height 7
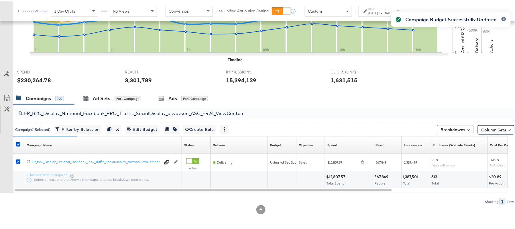
click at [18, 140] on div at bounding box center [19, 143] width 11 height 10
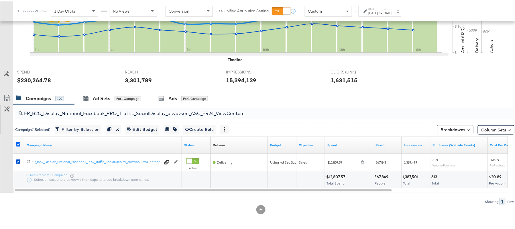
click at [18, 143] on icon at bounding box center [18, 143] width 4 height 4
click at [0, 0] on input "checkbox" at bounding box center [0, 0] width 0 height 0
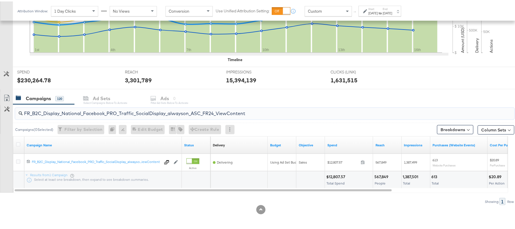
click at [105, 108] on input "FR_B2C_Display_National_Facebook_PRO_Traffic_SocialDisplay_alwayson_ASC_FR24_Vi…" at bounding box center [246, 109] width 446 height 11
paste input "AHL_B2C_Display_National_Facebook_PRO_Traffic_SocialDisplay_alwayson_ASC_AHL"
type input "AHL_B2C_Display_National_Facebook_PRO_Traffic_SocialDisplay_alwayson_ASC_AHL24_…"
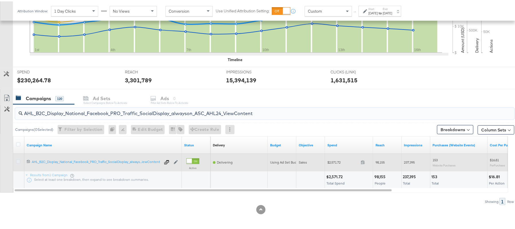
click at [19, 161] on icon at bounding box center [18, 160] width 4 height 4
click at [0, 0] on input "checkbox" at bounding box center [0, 0] width 0 height 0
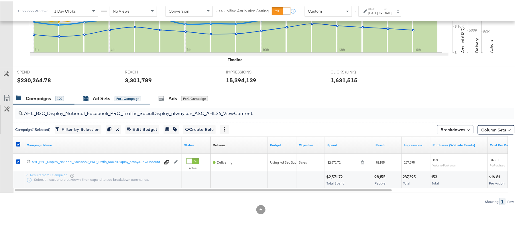
click at [104, 95] on div "Ad Sets" at bounding box center [101, 97] width 17 height 7
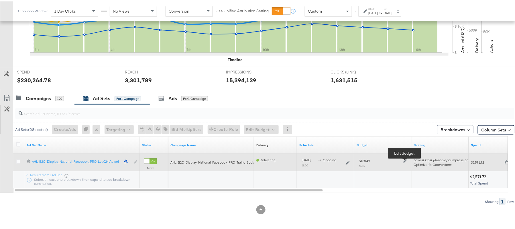
click at [405, 159] on icon at bounding box center [405, 160] width 4 height 4
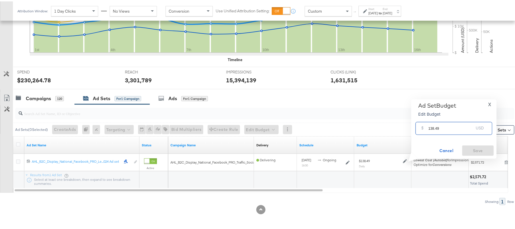
click at [448, 126] on input "138.49" at bounding box center [451, 124] width 45 height 12
paste input "$146.68"
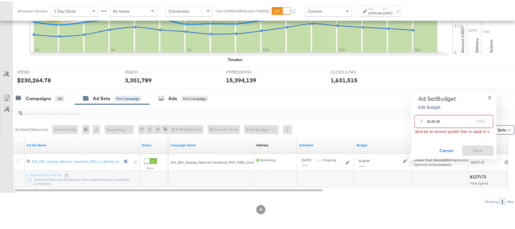
click at [429, 119] on input "$146.68" at bounding box center [450, 117] width 47 height 12
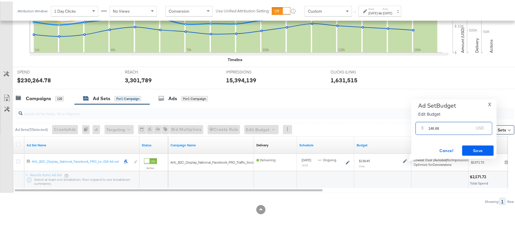
type input "146.68"
click at [484, 148] on span "Save" at bounding box center [478, 149] width 27 height 7
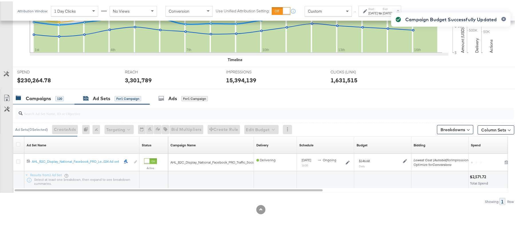
click at [42, 101] on div "Campaigns 120" at bounding box center [44, 97] width 62 height 12
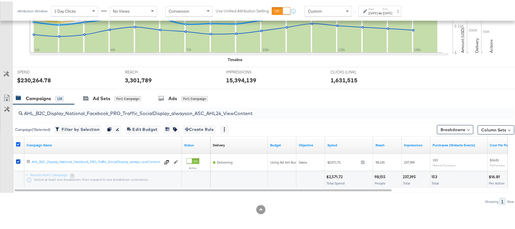
click at [17, 142] on icon at bounding box center [18, 143] width 4 height 4
click at [0, 0] on input "checkbox" at bounding box center [0, 0] width 0 height 0
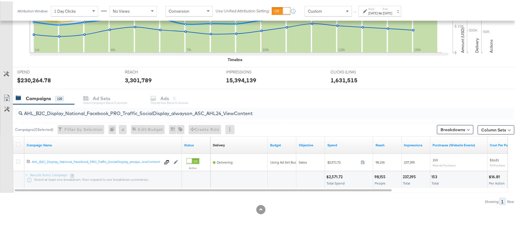
click at [444, 98] on div "Campaigns 120 Ad Sets Select Campaigns below to activate Ads 0 Filter Ad Sets b…" at bounding box center [267, 97] width 509 height 12
